Goal: Check status: Check status

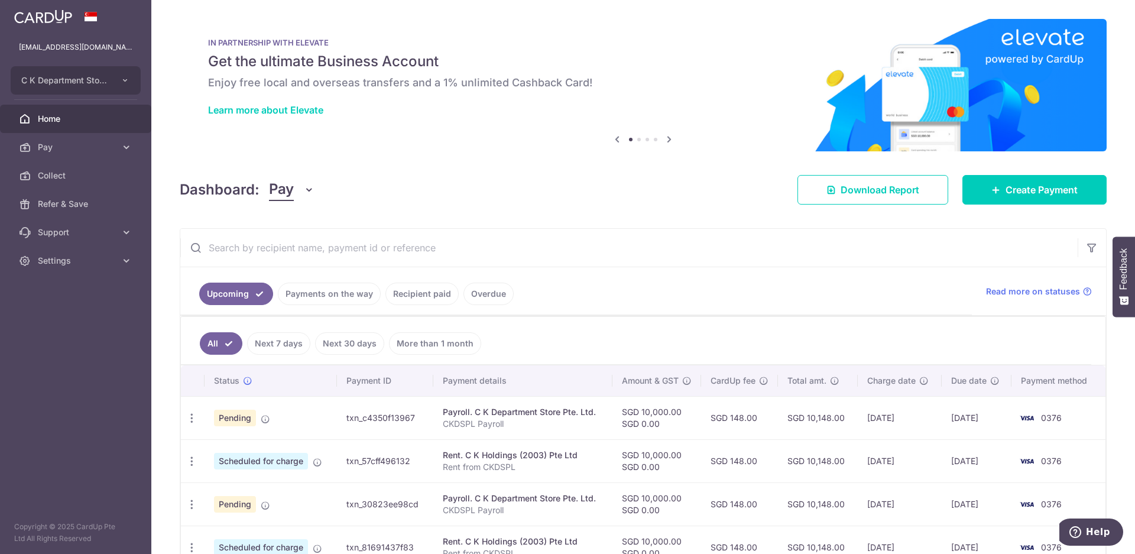
click at [318, 291] on link "Payments on the way" at bounding box center [329, 294] width 103 height 22
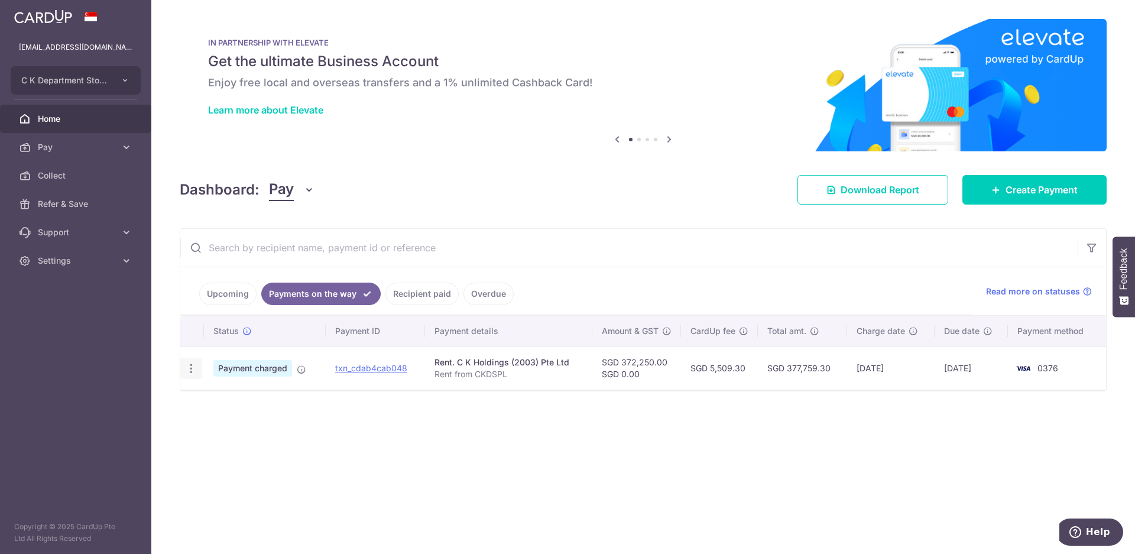
click at [194, 373] on icon "button" at bounding box center [191, 368] width 12 height 12
click at [232, 406] on span "PDF Receipt" at bounding box center [254, 401] width 80 height 12
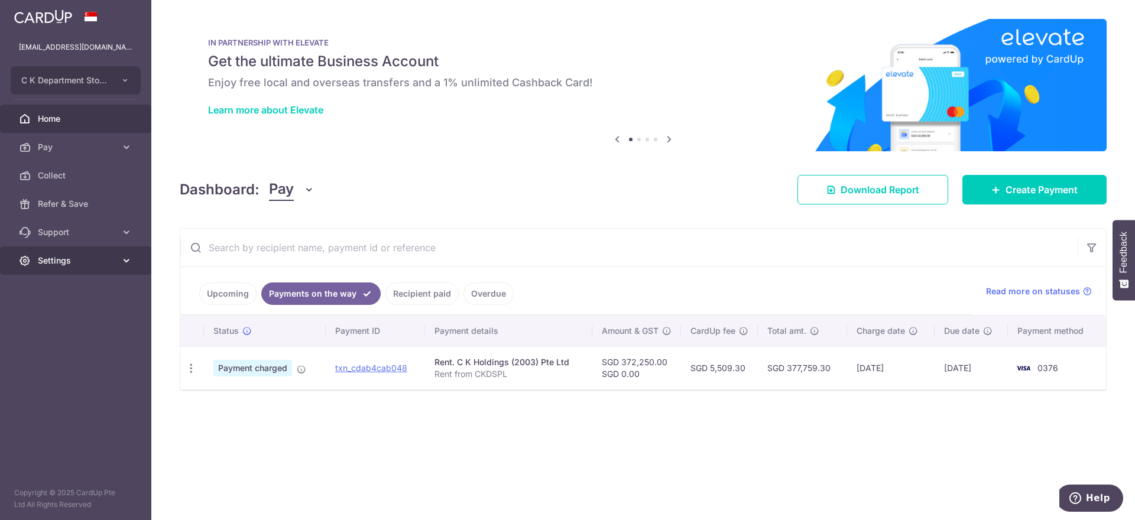
click at [51, 261] on span "Settings" at bounding box center [77, 261] width 78 height 12
click at [82, 323] on link "Logout" at bounding box center [75, 317] width 151 height 28
